Goal: Register for event/course

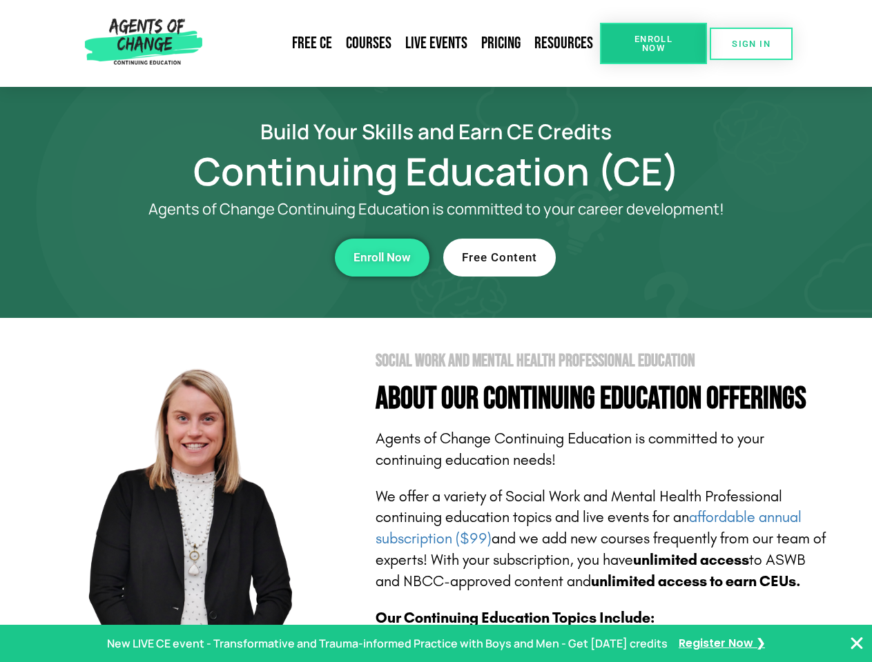
click at [435, 331] on section "Social Work and Mental Health Professional Education About Our Continuing Educa…" at bounding box center [436, 608] width 872 height 580
click at [564, 43] on link "Resources" at bounding box center [563, 44] width 72 height 32
click at [653, 43] on span "Enroll Now" at bounding box center [653, 44] width 63 height 18
click at [751, 43] on span "SIGN IN" at bounding box center [750, 43] width 39 height 9
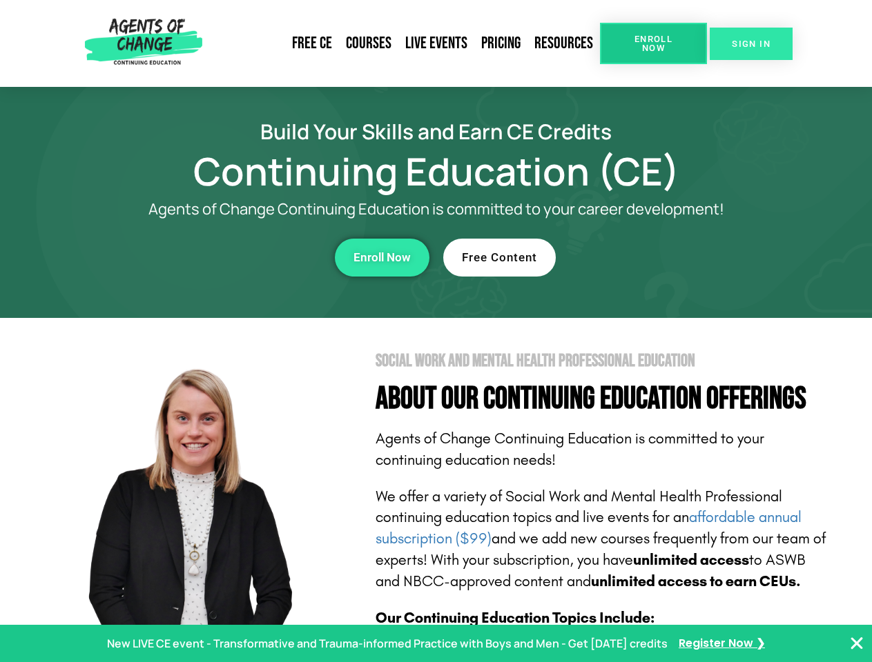
click at [751, 43] on span "SIGN IN" at bounding box center [750, 43] width 39 height 9
click at [239, 257] on div "Enroll Now" at bounding box center [240, 258] width 380 height 38
click at [382, 257] on span "Enroll Now" at bounding box center [381, 258] width 57 height 12
